Goal: Navigation & Orientation: Go to known website

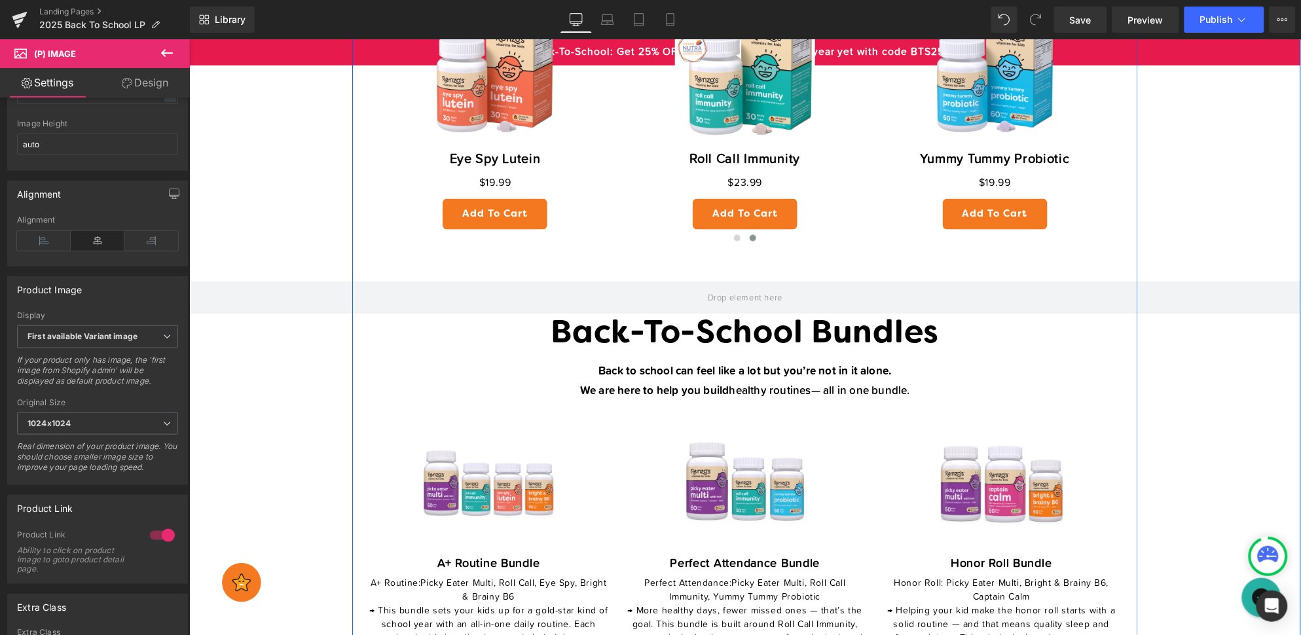
scroll to position [796, 0]
